Goal: Manage account settings

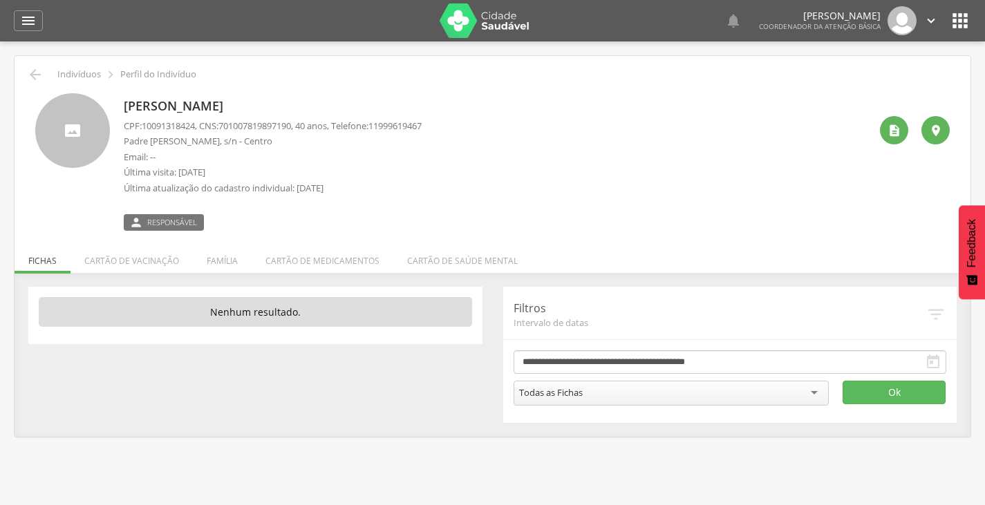
click at [929, 19] on icon "" at bounding box center [930, 20] width 15 height 15
click at [864, 49] on link "Configurações" at bounding box center [882, 49] width 109 height 17
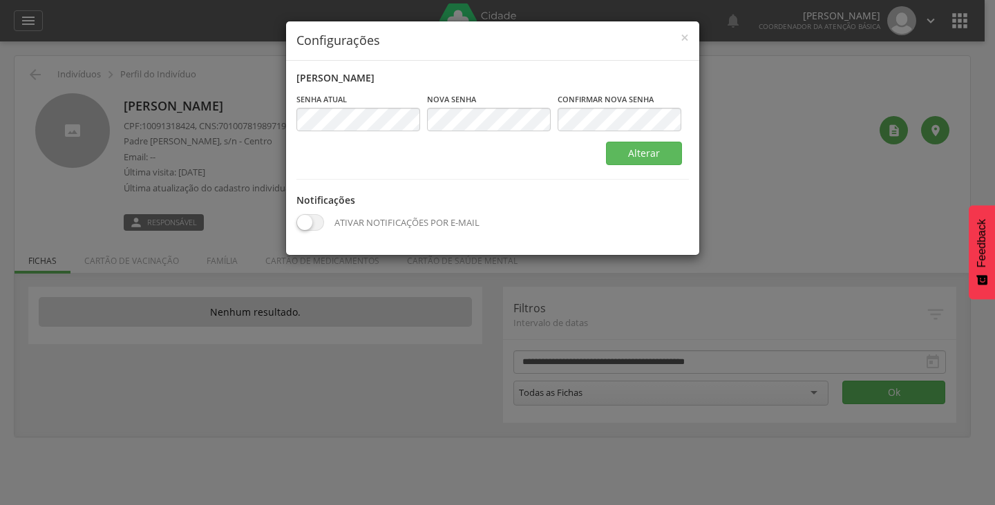
click at [932, 71] on div "× Configurações Alterar senha Senha atual Campo obrigatório [GEOGRAPHIC_DATA] C…" at bounding box center [497, 252] width 995 height 505
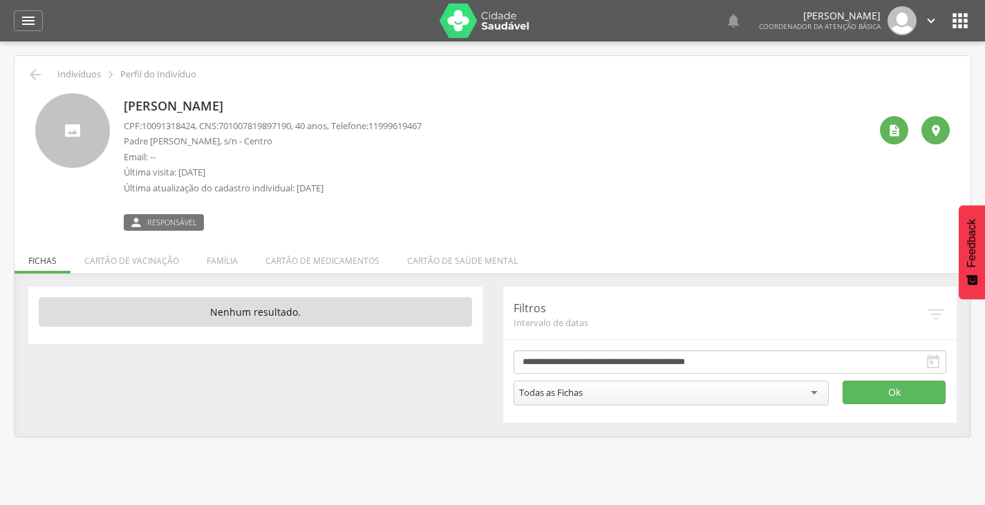
click at [965, 18] on icon "" at bounding box center [960, 21] width 22 height 22
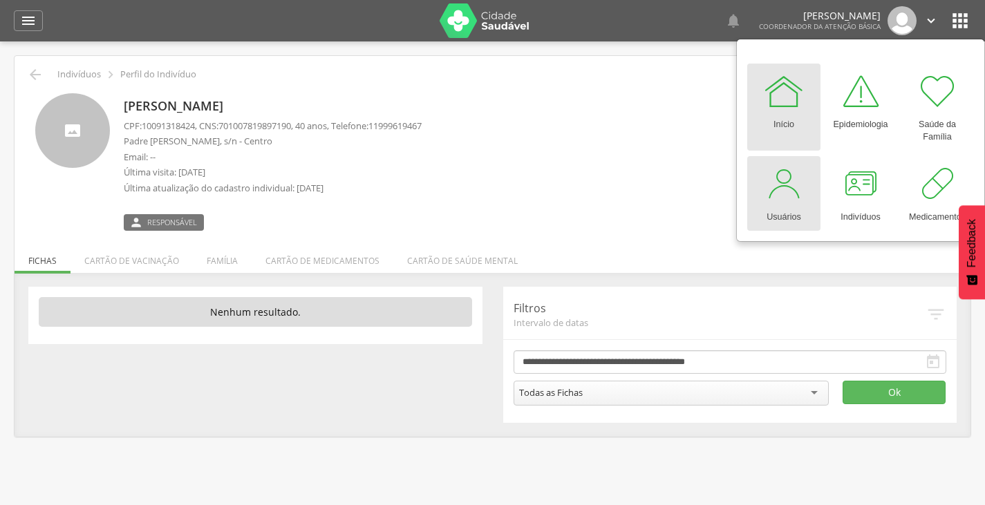
click at [799, 180] on div at bounding box center [783, 183] width 41 height 41
